Goal: Transaction & Acquisition: Purchase product/service

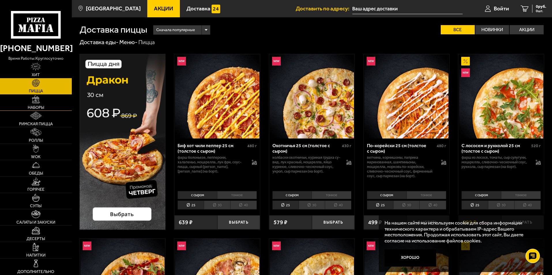
click at [39, 104] on link "Наборы" at bounding box center [36, 103] width 72 height 16
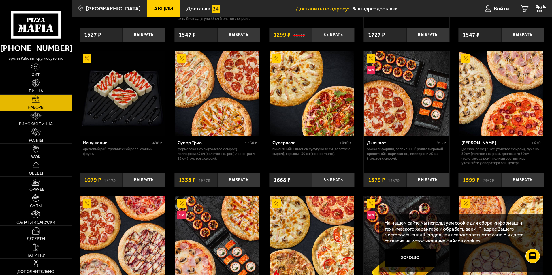
scroll to position [346, 0]
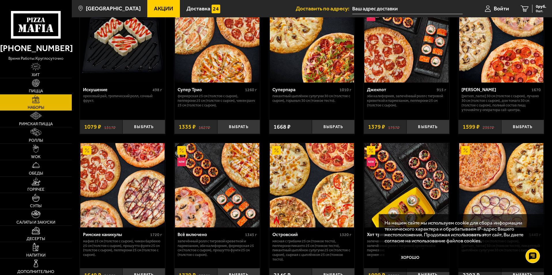
click at [36, 88] on link "Пицца" at bounding box center [36, 86] width 72 height 16
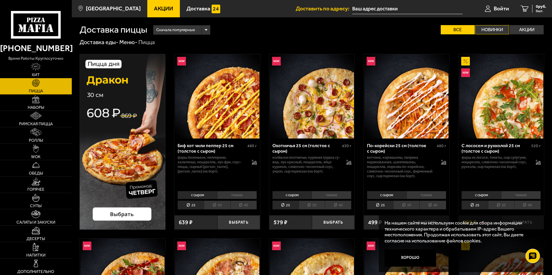
click at [492, 32] on label "Новинки" at bounding box center [492, 29] width 34 height 9
click at [0, 0] on input "Новинки" at bounding box center [0, 0] width 0 height 0
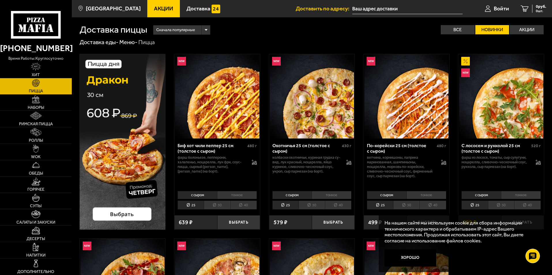
click at [207, 31] on div "Сначала популярные" at bounding box center [181, 29] width 57 height 9
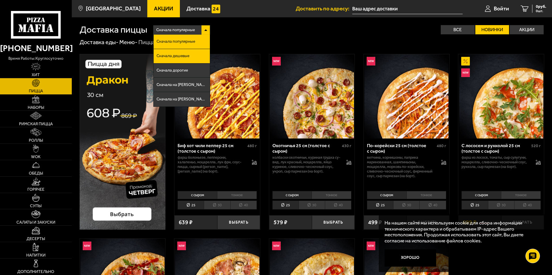
click at [195, 54] on li "Сначала дешевые" at bounding box center [182, 56] width 56 height 14
